Goal: Check status

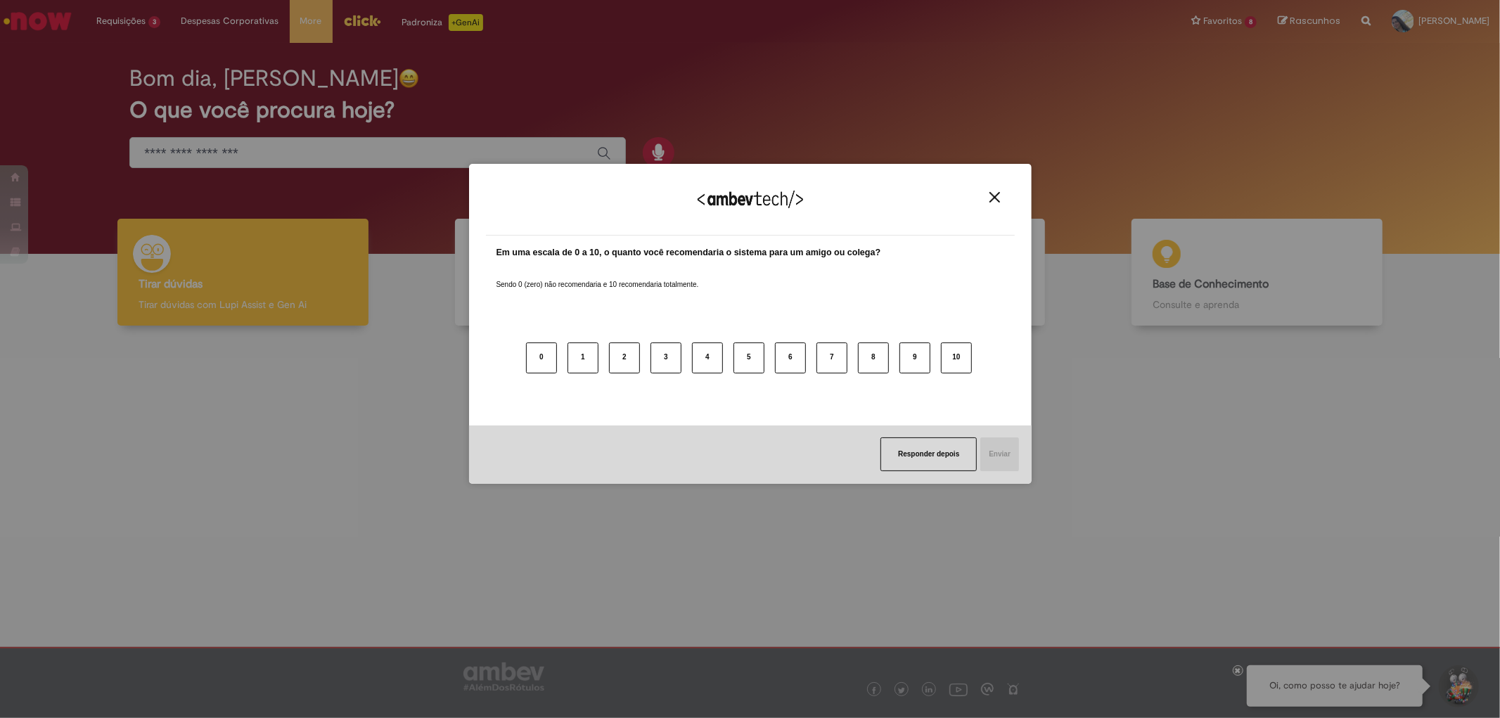
click at [996, 198] on img "Close" at bounding box center [995, 197] width 11 height 11
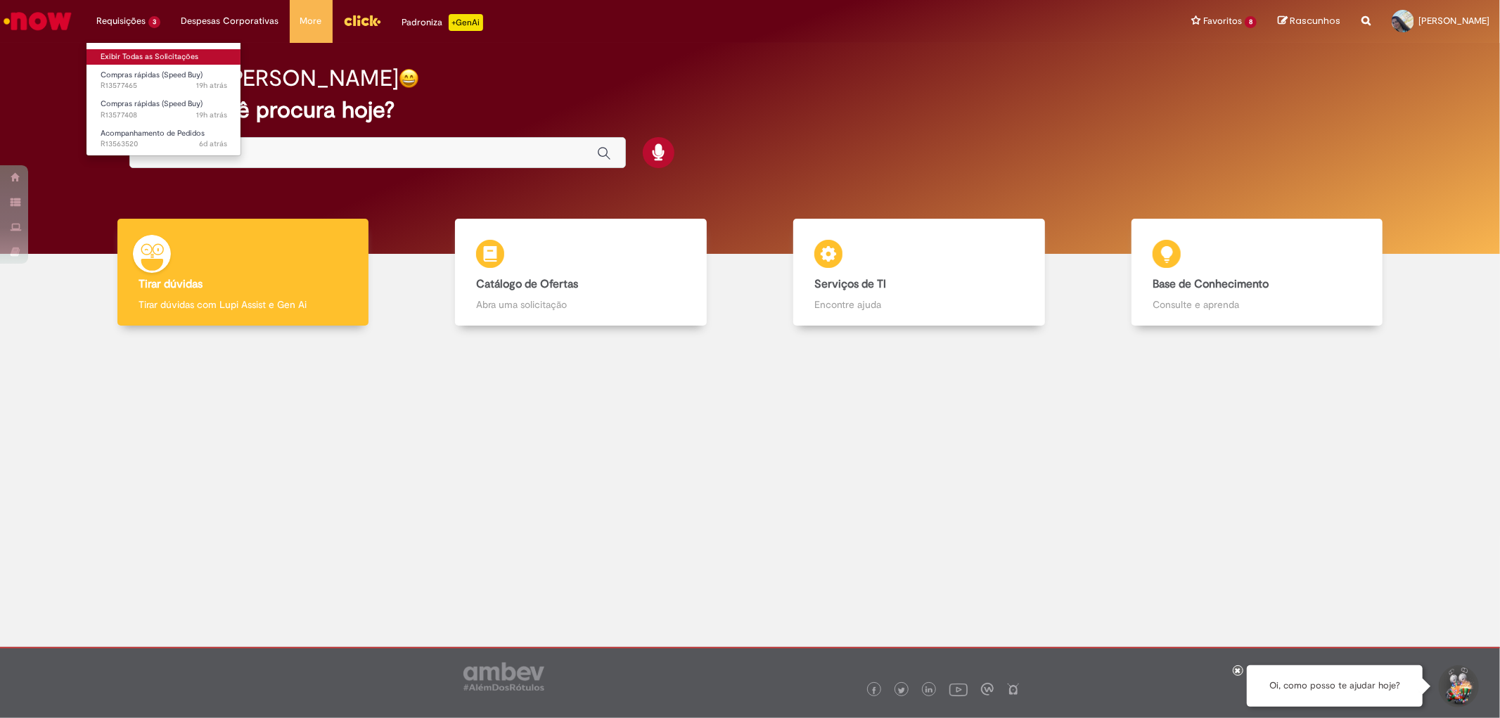
click at [139, 51] on link "Exibir Todas as Solicitações" at bounding box center [164, 56] width 155 height 15
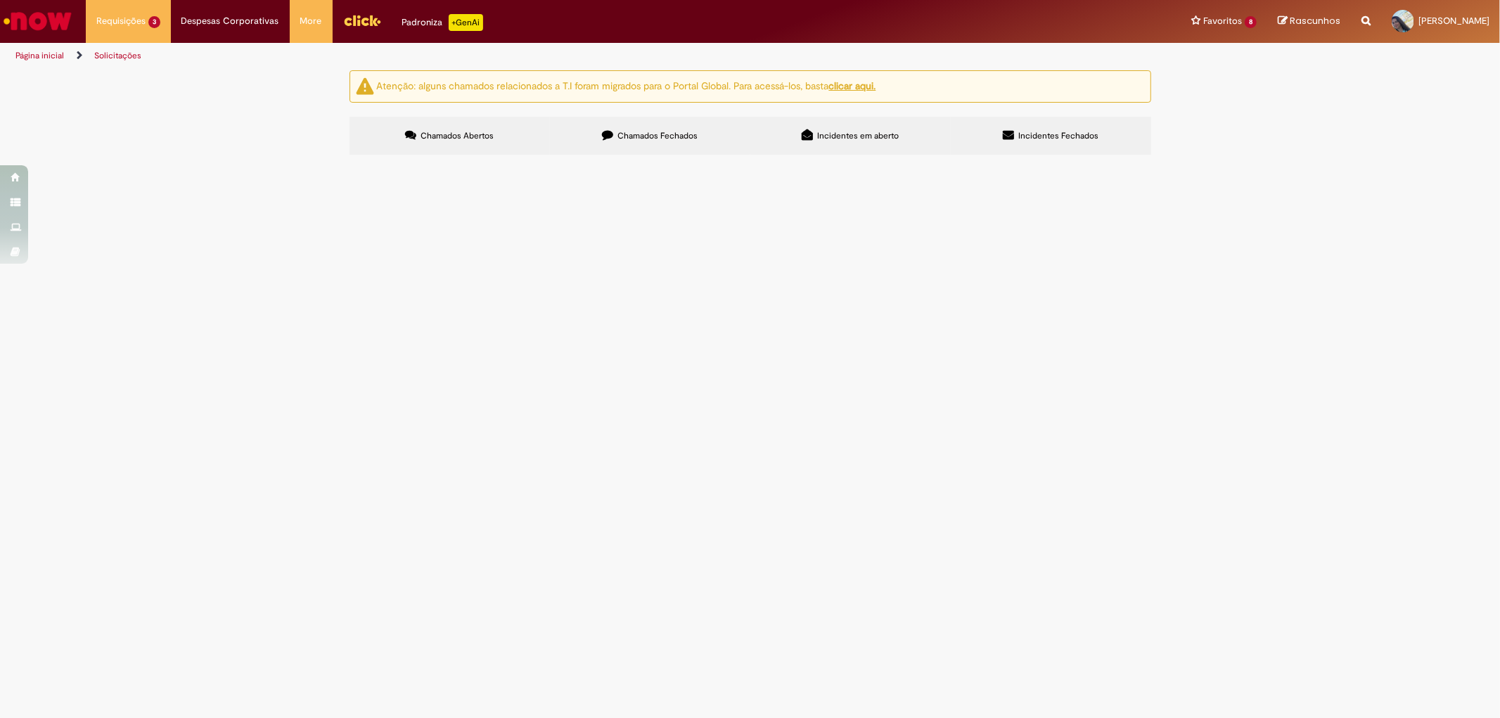
click at [0, 0] on button at bounding box center [0, 0] width 0 height 0
click at [641, 134] on span "Chamados Fechados" at bounding box center [658, 135] width 80 height 11
click at [0, 0] on td "COMPRA DE EPI EMERGENCIAL" at bounding box center [0, 0] width 0 height 0
click at [0, 0] on span "COMPRA DE EPI EMERGENCIAL" at bounding box center [0, 0] width 0 height 0
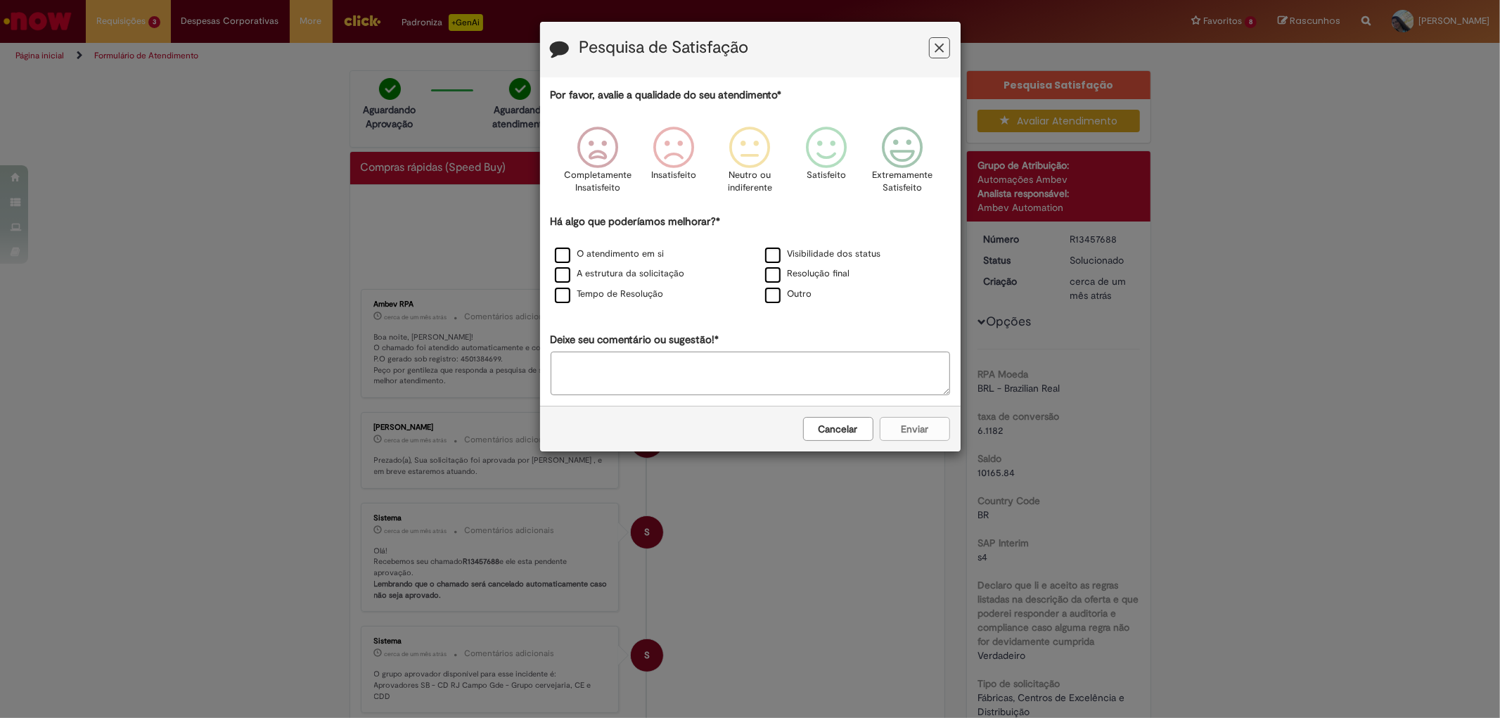
click at [936, 47] on icon "Feedback" at bounding box center [939, 48] width 9 height 15
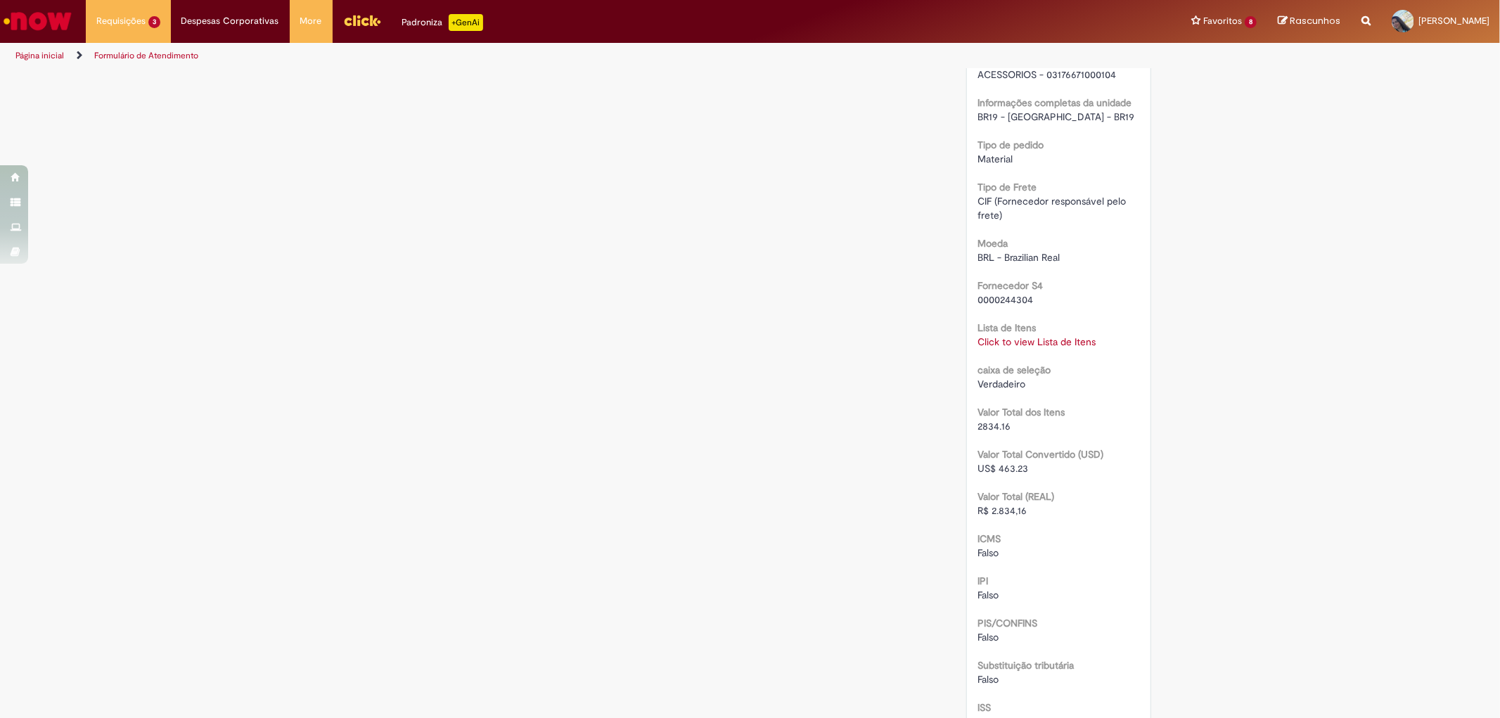
scroll to position [1573, 0]
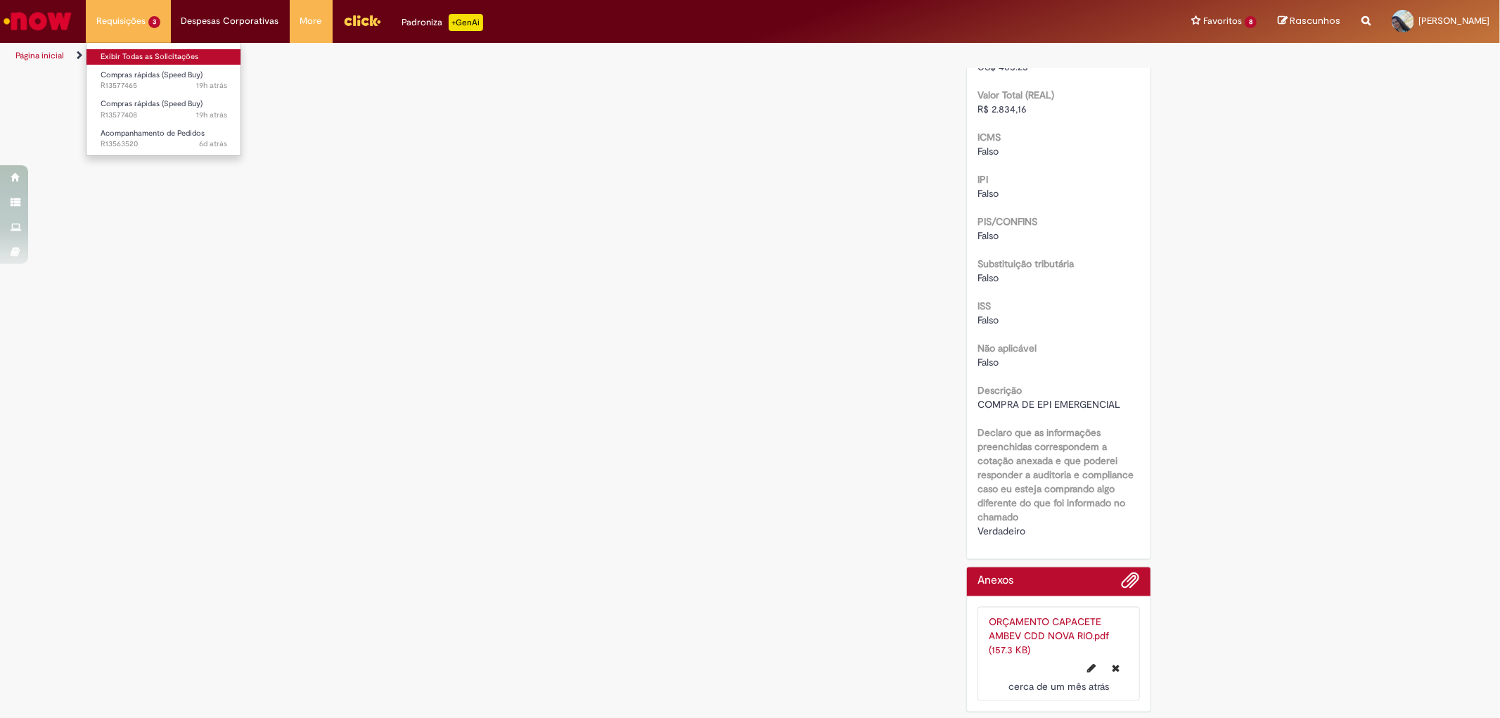
click at [118, 49] on link "Exibir Todas as Solicitações" at bounding box center [164, 56] width 155 height 15
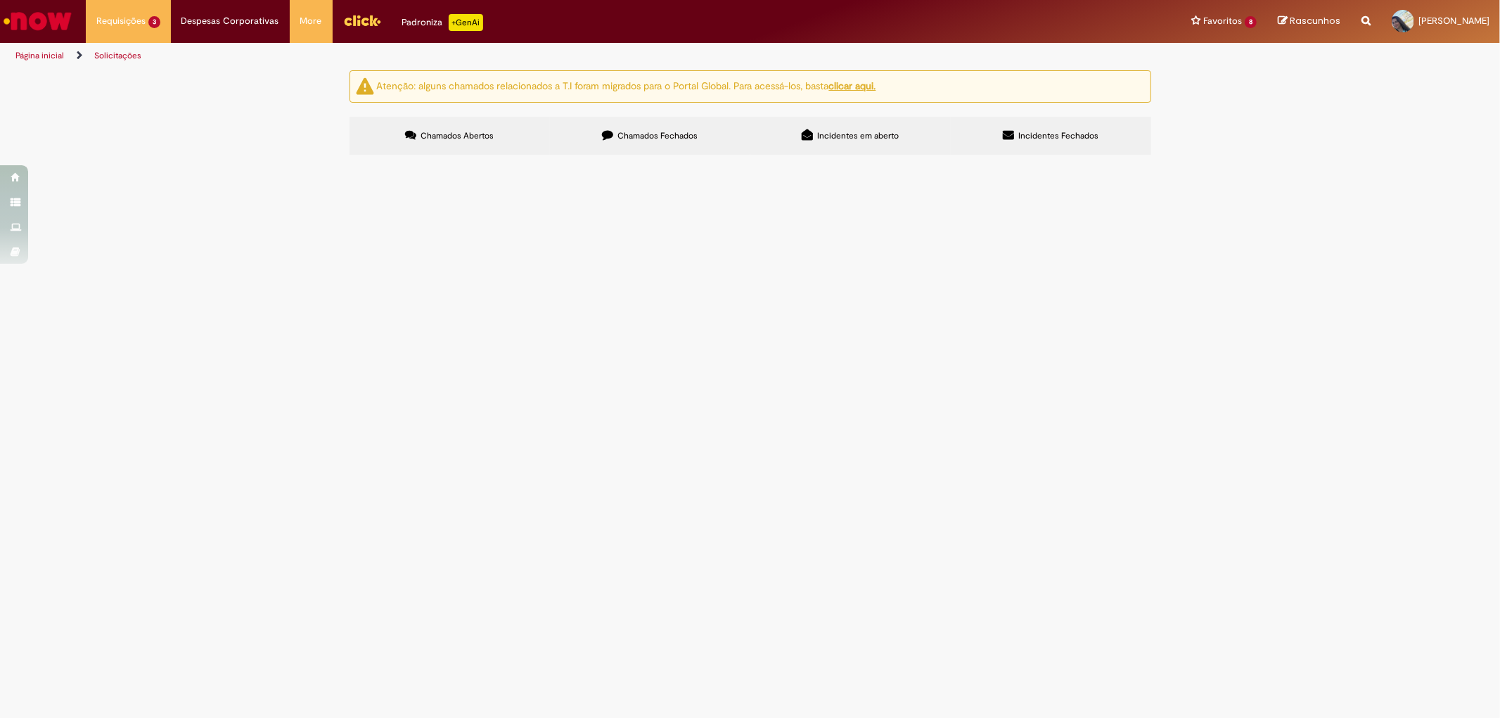
click at [687, 127] on label "Chamados Fechados" at bounding box center [650, 136] width 200 height 38
click at [0, 0] on span "COMPRA DE EPI EMERGENCIAL" at bounding box center [0, 0] width 0 height 0
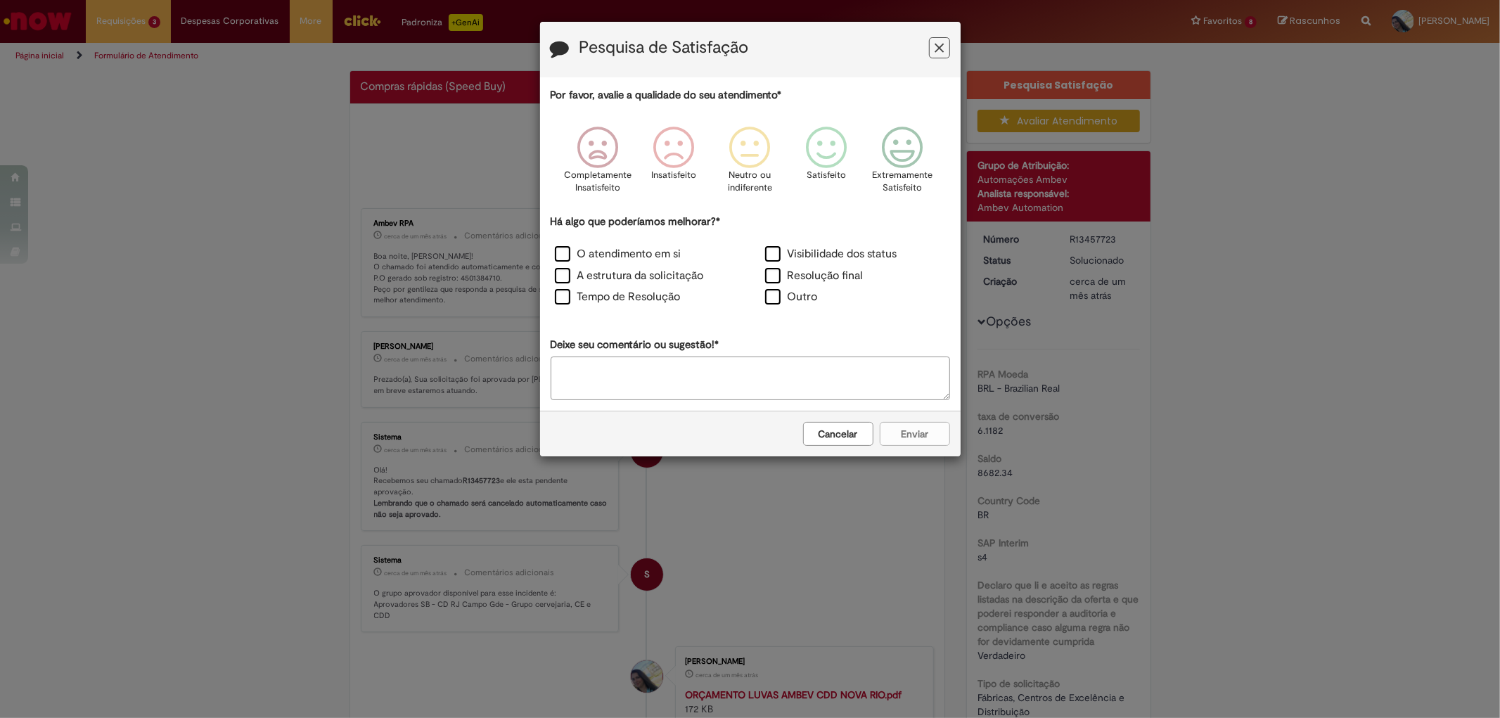
click at [944, 44] on button "Feedback" at bounding box center [939, 47] width 21 height 21
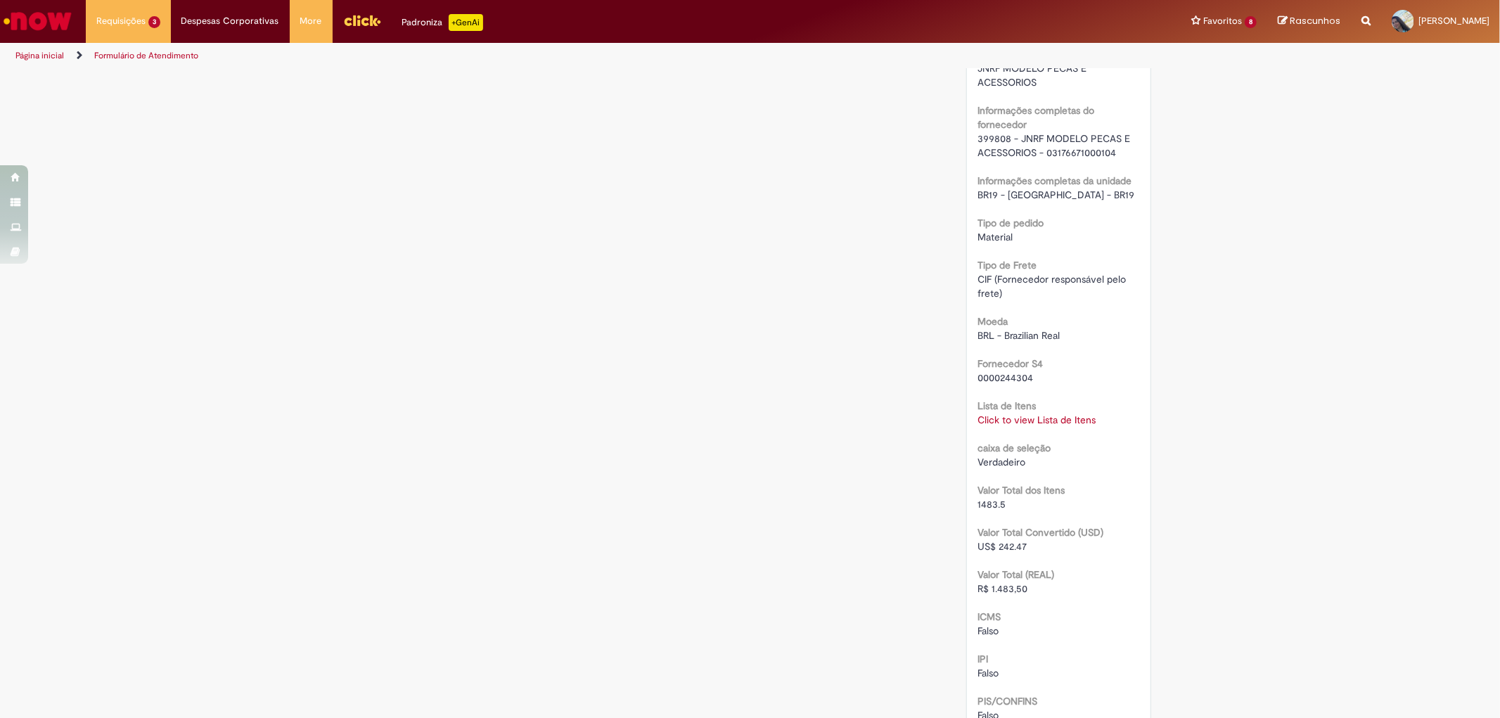
scroll to position [1559, 0]
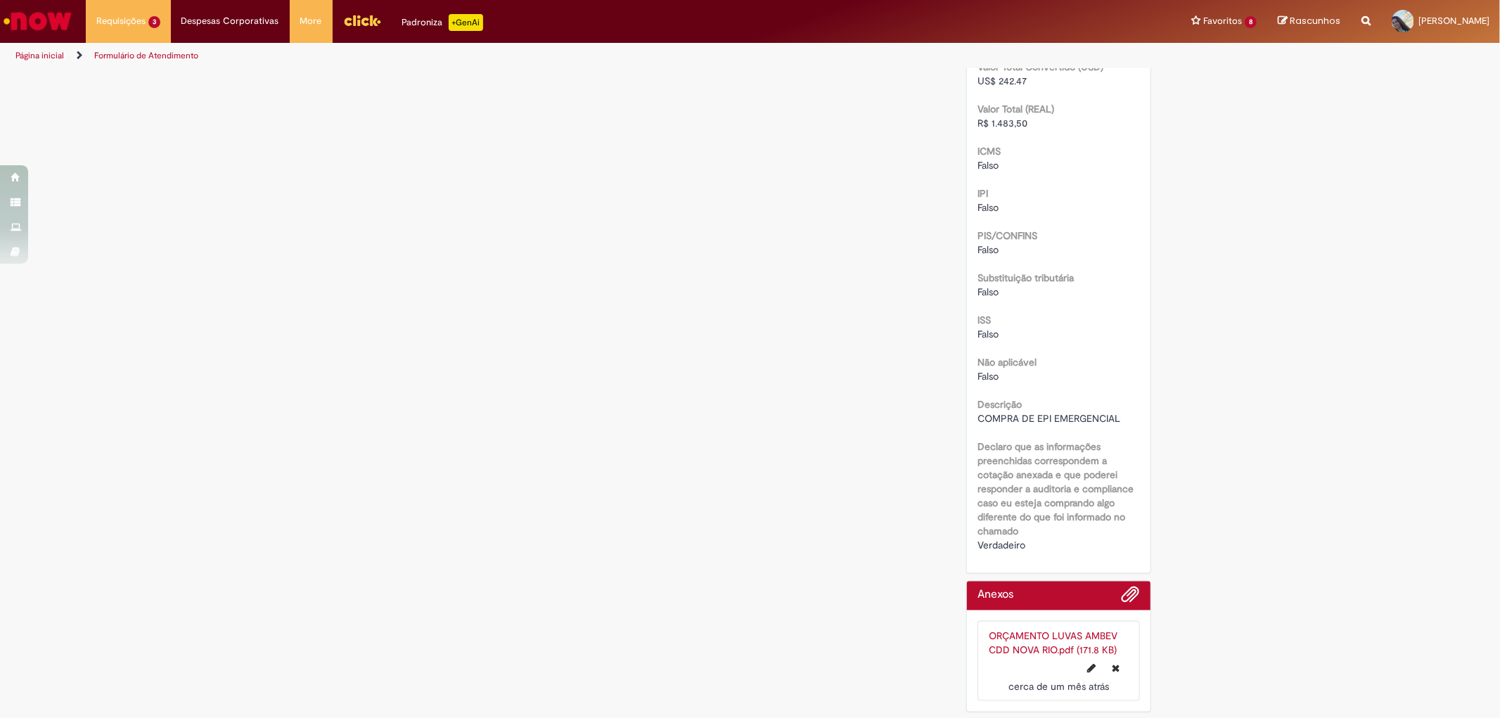
click at [1039, 635] on link "ORÇAMENTO LUVAS AMBEV CDD NOVA RIO.pdf (171.8 KB)" at bounding box center [1053, 642] width 129 height 27
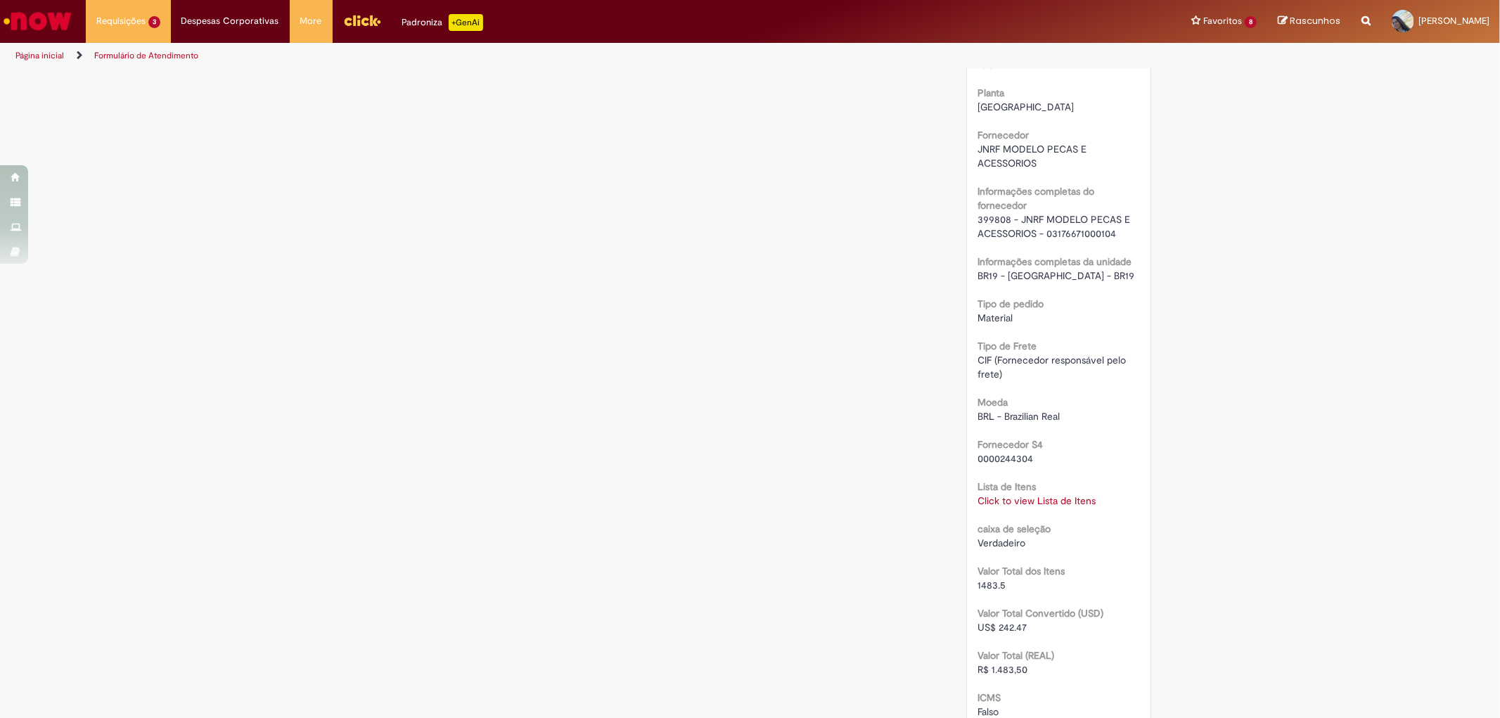
scroll to position [466, 0]
